Goal: Find specific page/section: Find specific page/section

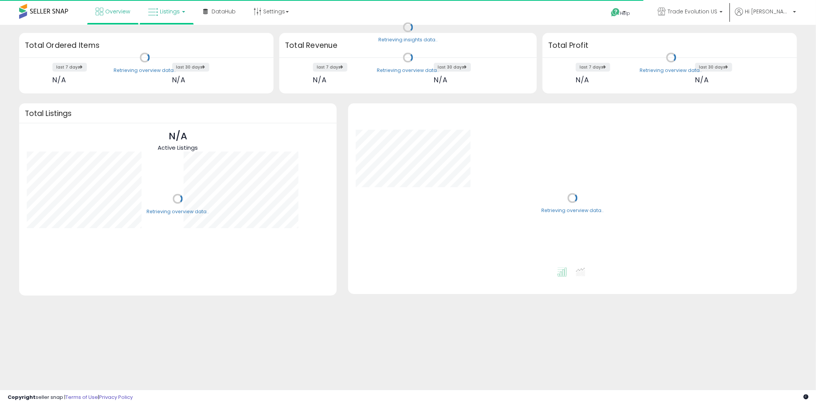
click at [160, 7] on link "Listings" at bounding box center [166, 11] width 49 height 23
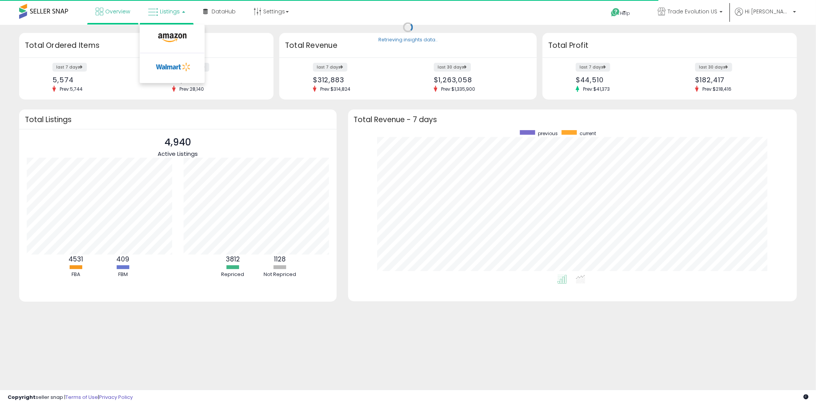
scroll to position [144, 434]
click at [170, 31] on li at bounding box center [172, 39] width 64 height 27
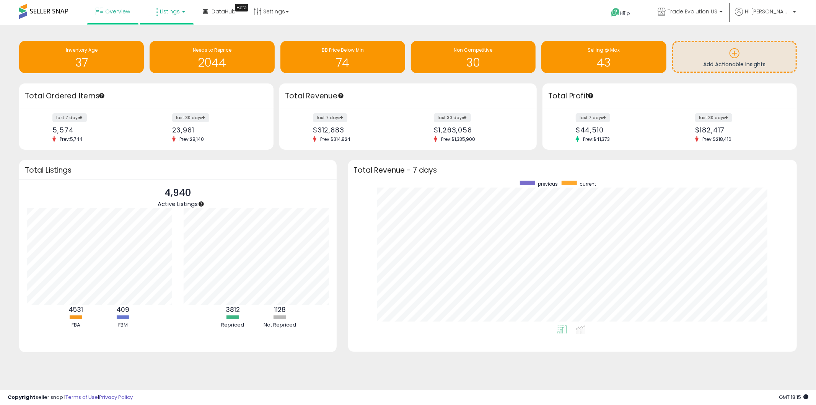
click at [163, 14] on span "Listings" at bounding box center [170, 12] width 20 height 8
click at [174, 36] on icon at bounding box center [172, 38] width 33 height 10
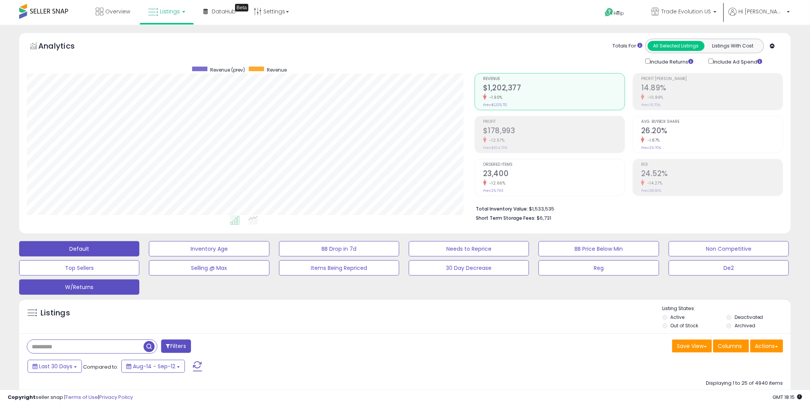
scroll to position [157, 448]
